Goal: Book appointment/travel/reservation

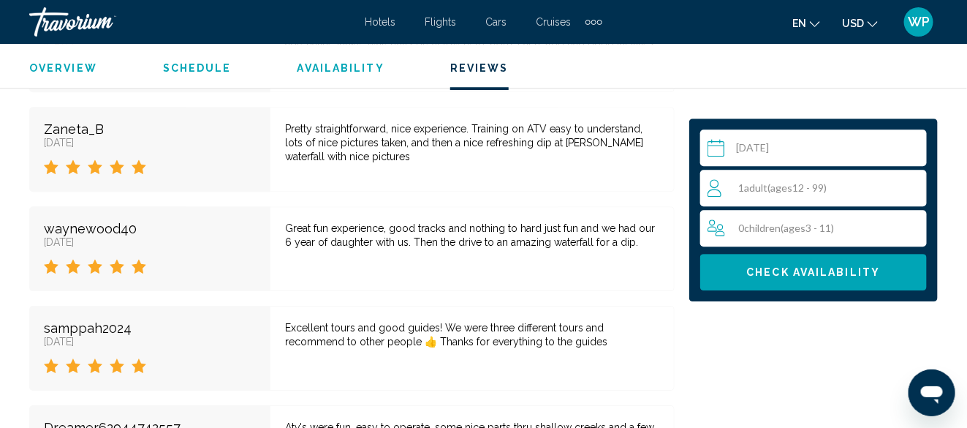
scroll to position [3393, 0]
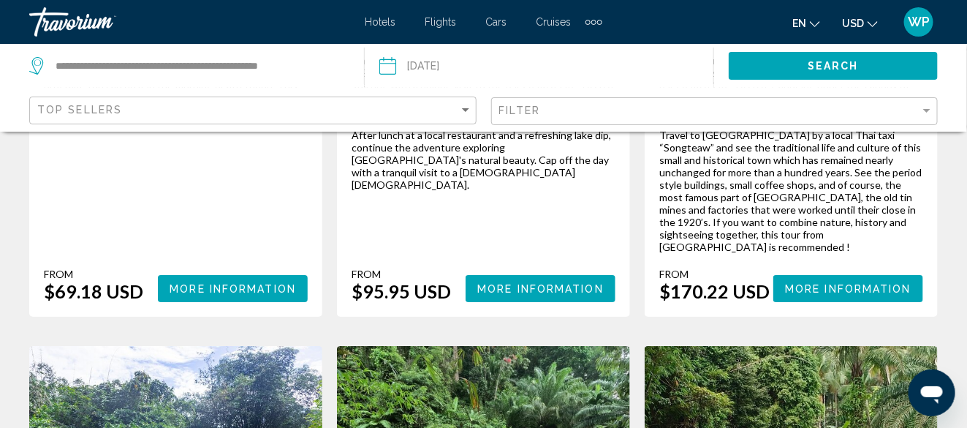
scroll to position [1754, 0]
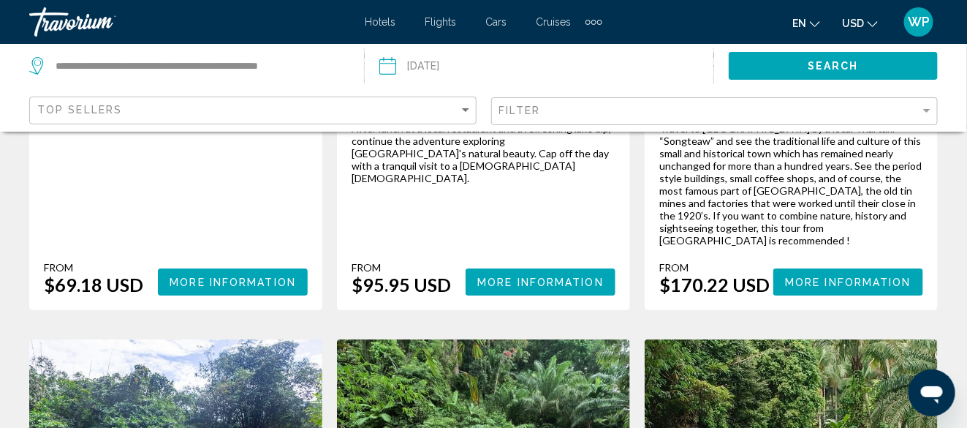
click at [238, 276] on span "More Information" at bounding box center [233, 282] width 126 height 12
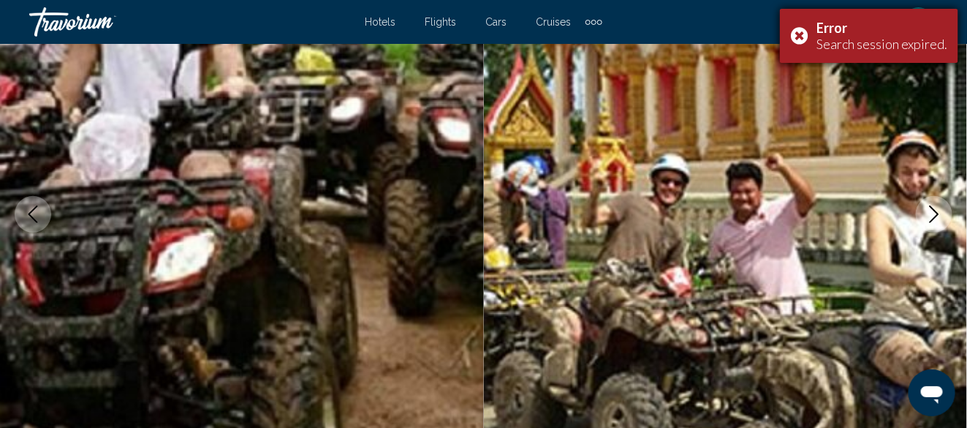
click at [805, 36] on div "Error Search session expired." at bounding box center [869, 36] width 178 height 54
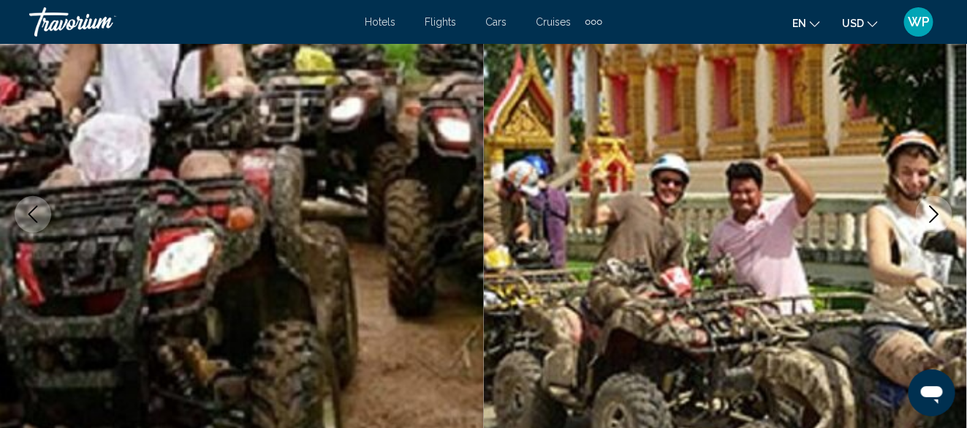
click at [936, 211] on icon "Next image" at bounding box center [935, 214] width 10 height 18
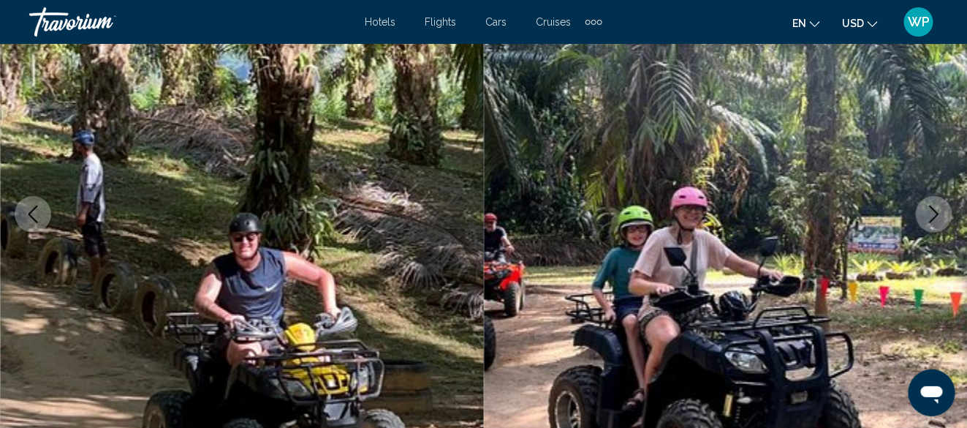
click at [936, 211] on icon "Next image" at bounding box center [935, 214] width 10 height 18
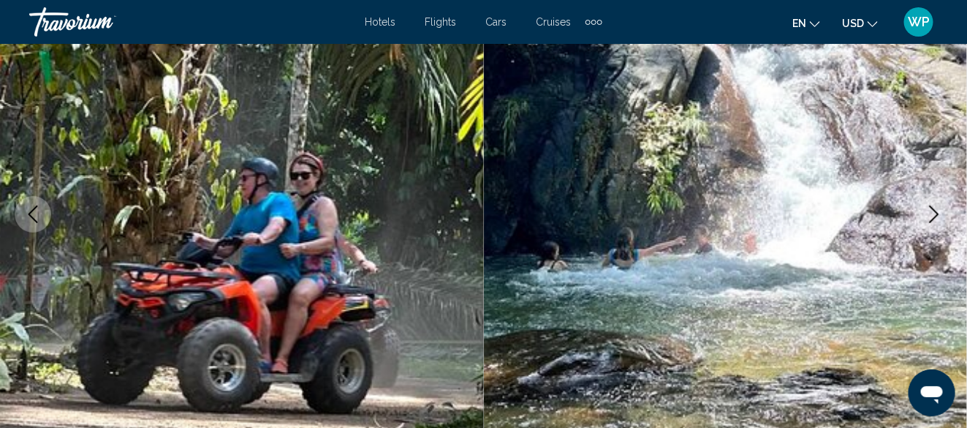
click at [936, 211] on icon "Next image" at bounding box center [935, 214] width 10 height 18
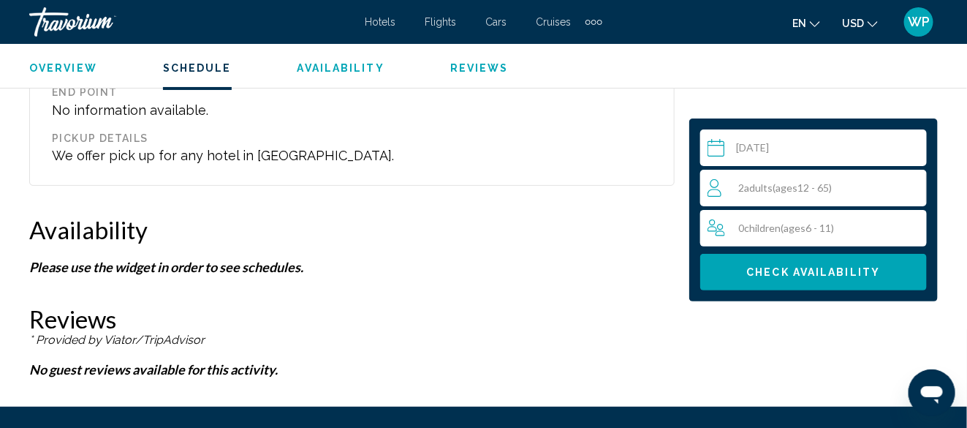
scroll to position [1931, 0]
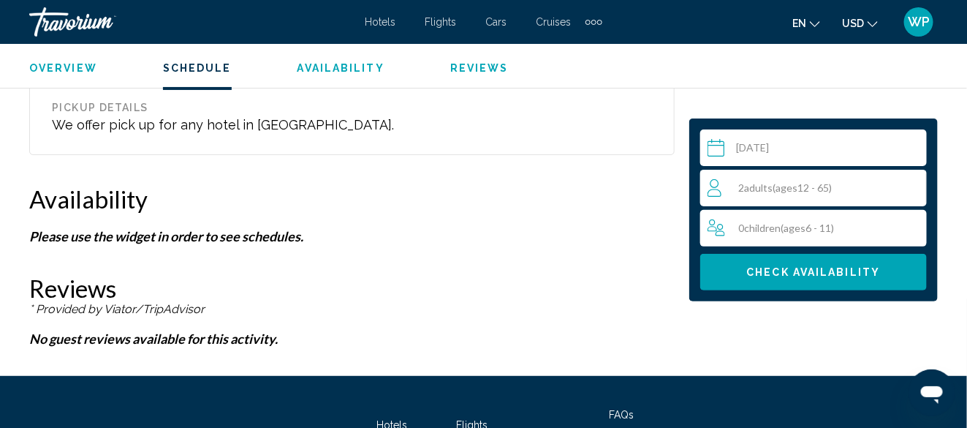
click at [821, 270] on span "Check Availability" at bounding box center [814, 273] width 134 height 12
click at [764, 276] on span "Check Availability" at bounding box center [814, 273] width 134 height 12
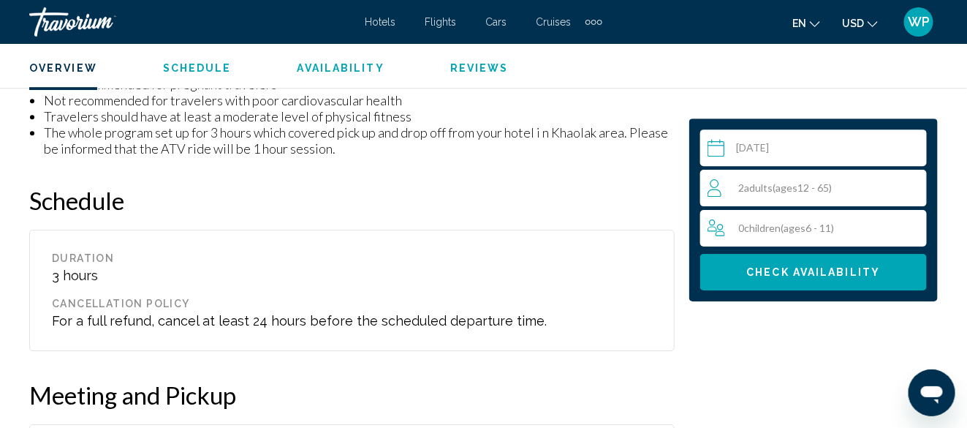
scroll to position [1346, 0]
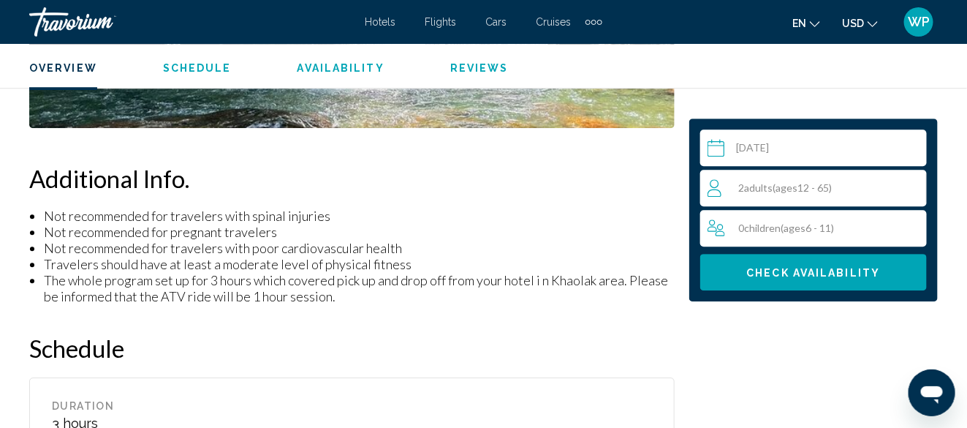
click at [782, 263] on button "Check Availability" at bounding box center [813, 272] width 227 height 37
